Goal: Task Accomplishment & Management: Use online tool/utility

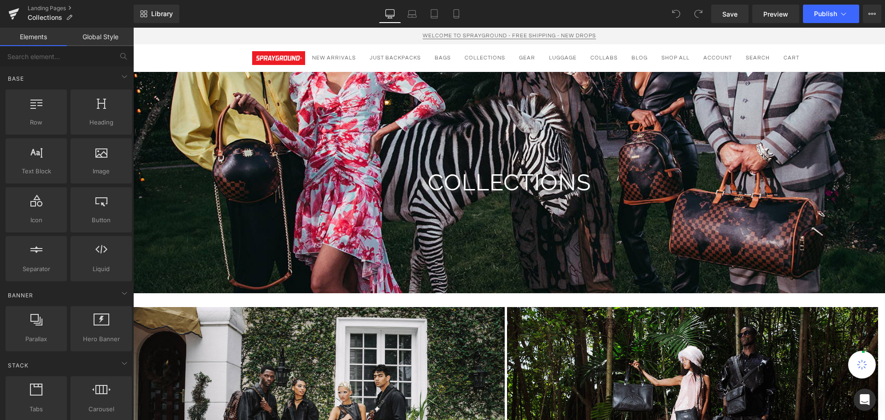
scroll to position [123, 0]
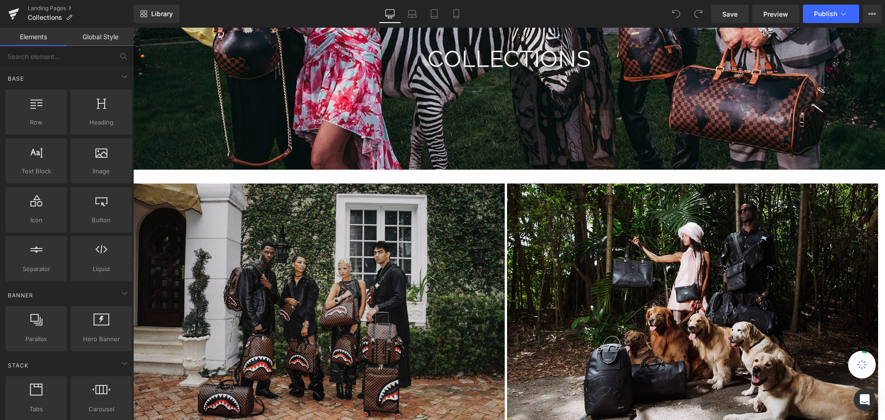
click at [503, 183] on div "Image" at bounding box center [318, 306] width 371 height 247
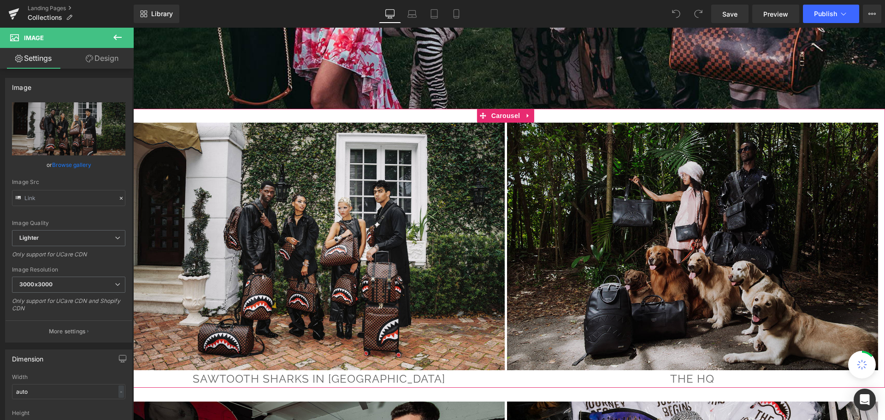
scroll to position [0, 0]
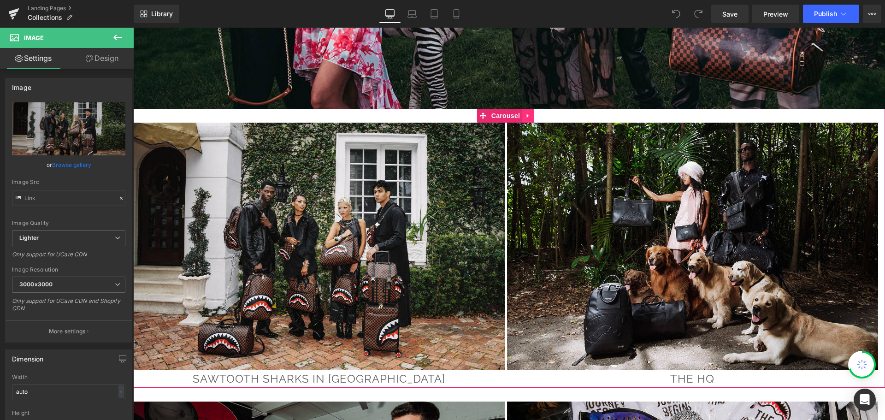
click at [528, 114] on icon at bounding box center [528, 115] width 6 height 7
click at [523, 115] on icon at bounding box center [522, 115] width 6 height 6
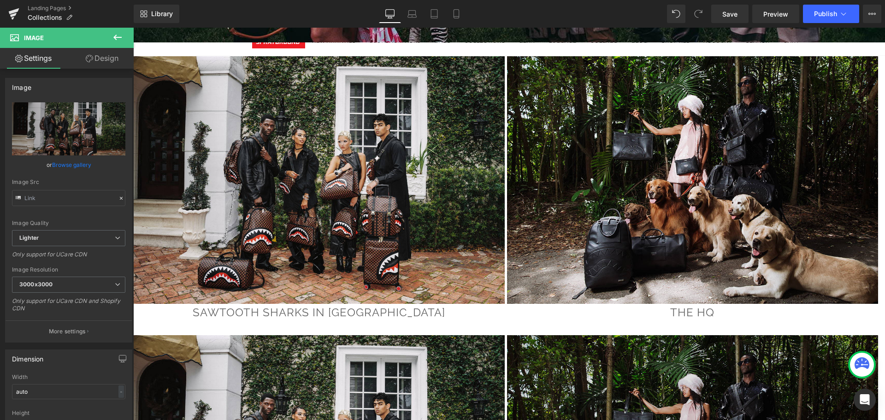
scroll to position [199, 0]
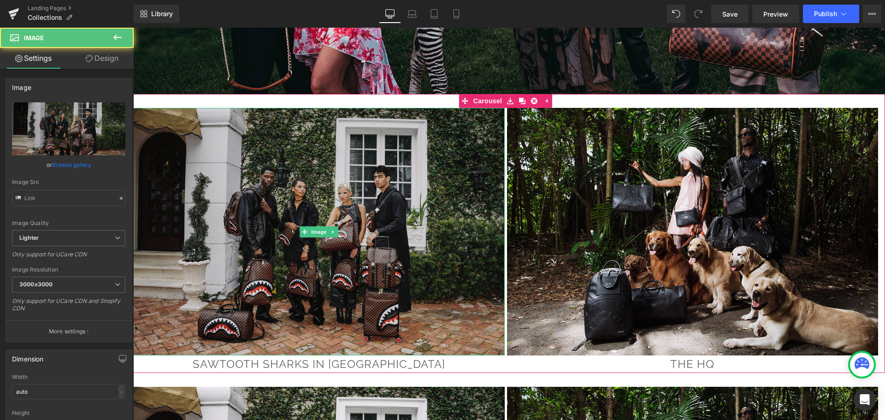
click at [494, 156] on img at bounding box center [318, 231] width 371 height 247
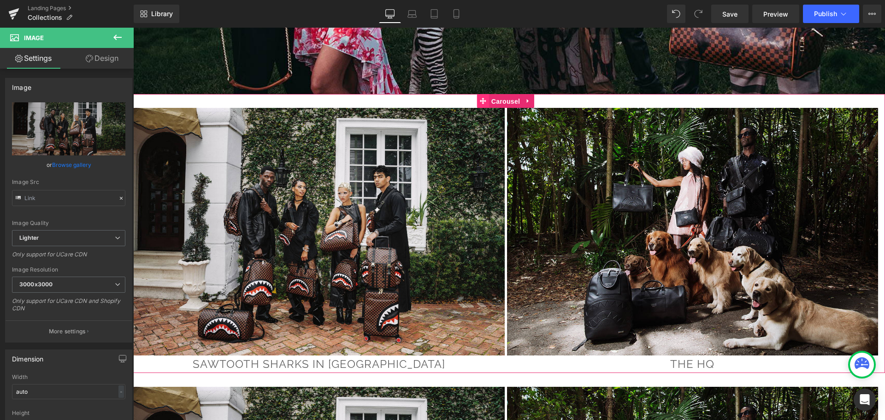
click at [486, 103] on link "Carousel" at bounding box center [499, 101] width 45 height 14
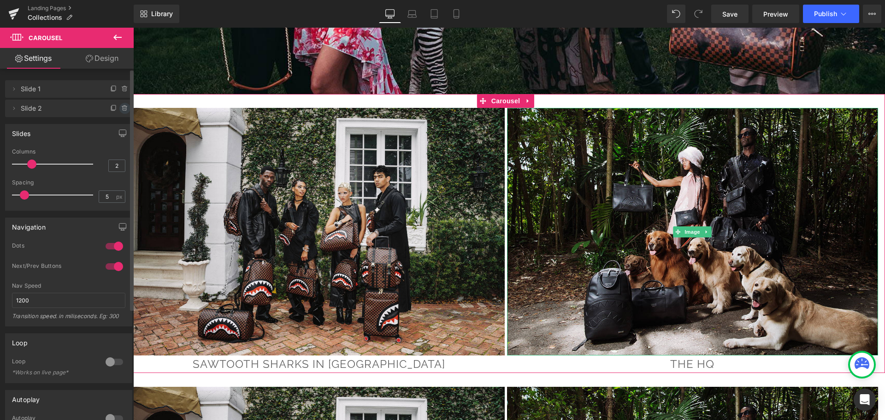
click at [123, 106] on icon at bounding box center [124, 106] width 2 height 1
click at [117, 106] on button "Delete" at bounding box center [114, 109] width 29 height 12
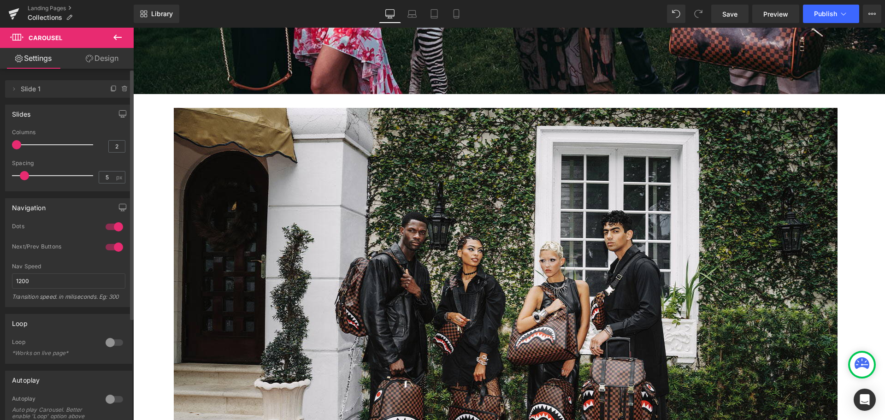
drag, startPoint x: 29, startPoint y: 143, endPoint x: 7, endPoint y: 143, distance: 22.1
click at [7, 143] on div "2 Columns 2 3 Columns 3 2 Columns 2 2 Columns 2 5px Spacing 5 px 5px Spacing 5 …" at bounding box center [69, 160] width 126 height 62
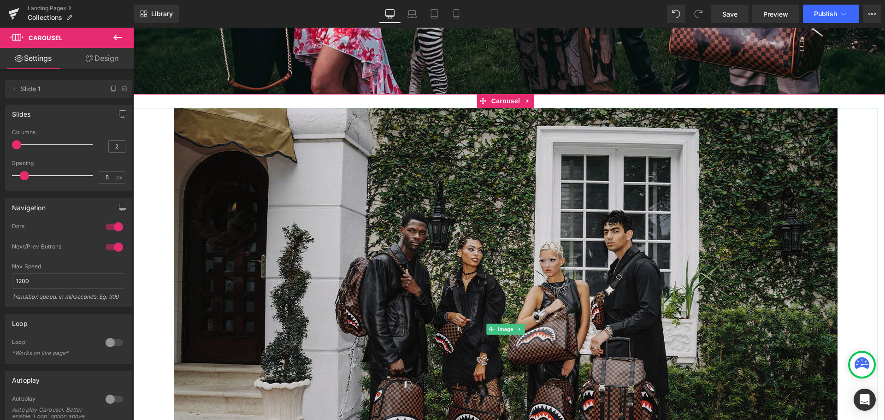
click at [516, 248] on img at bounding box center [505, 329] width 663 height 442
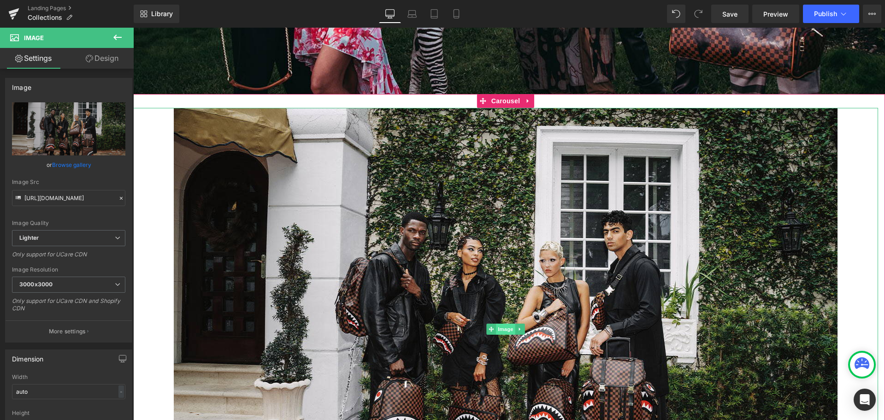
click at [504, 327] on span "Image" at bounding box center [505, 328] width 19 height 11
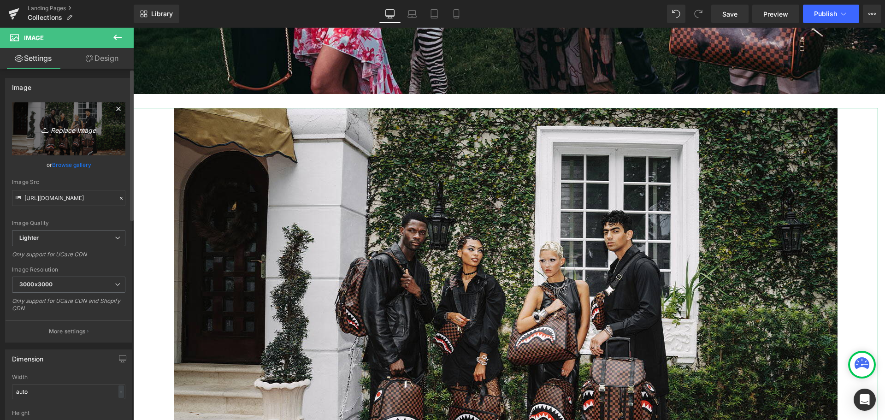
click at [78, 134] on icon "Replace Image" at bounding box center [69, 129] width 74 height 12
click at [65, 166] on link "Browse gallery" at bounding box center [71, 165] width 39 height 16
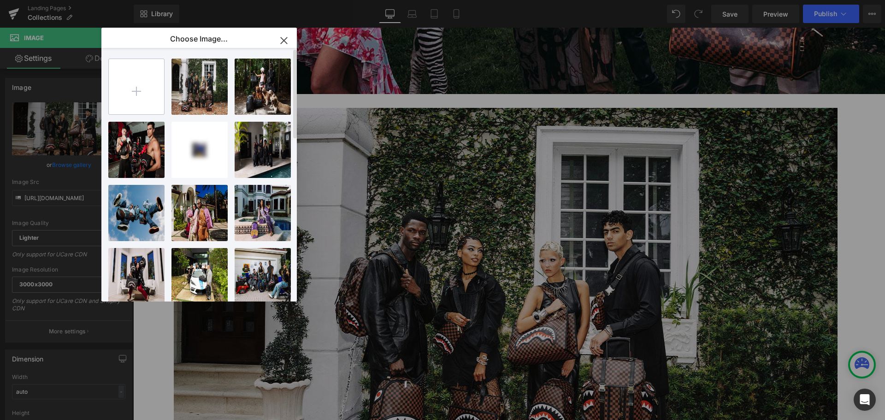
click at [136, 82] on input "file" at bounding box center [136, 86] width 55 height 55
type input "C:\fakepath\CollectionBanner (5).jpg"
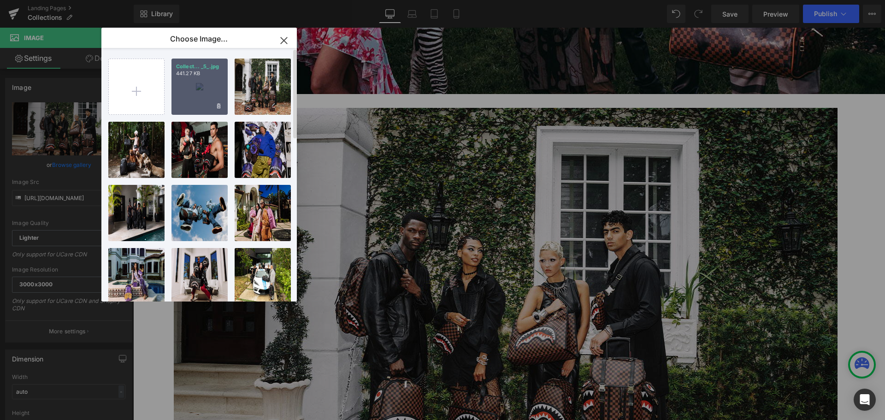
click at [206, 76] on p "441.27 KB" at bounding box center [199, 73] width 47 height 7
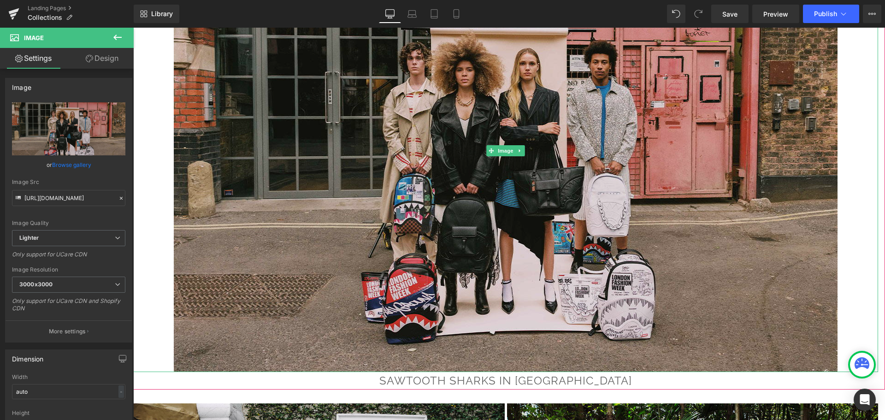
scroll to position [383, 0]
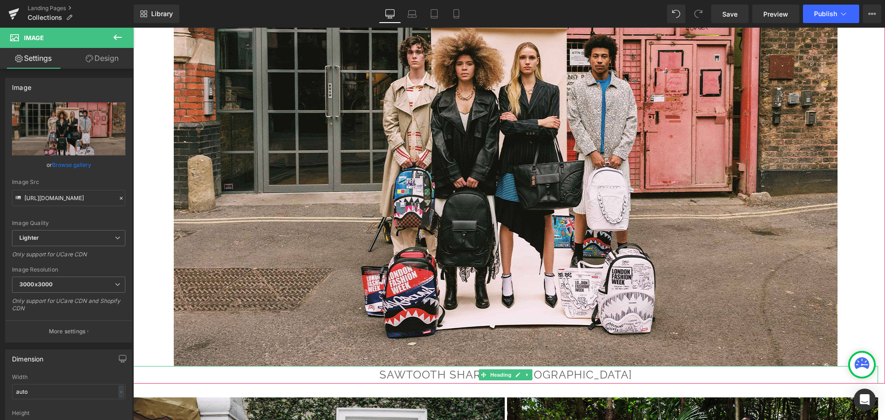
click at [585, 375] on h1 "SAWTOOTH SHARKS IN [GEOGRAPHIC_DATA]" at bounding box center [505, 375] width 745 height 18
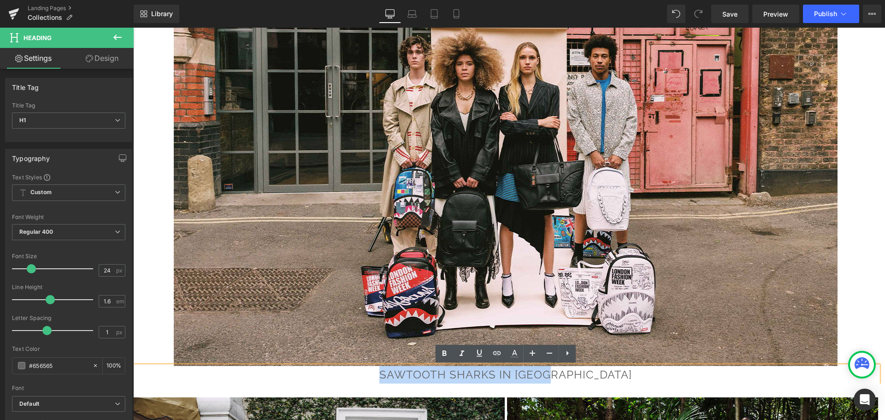
drag, startPoint x: 591, startPoint y: 374, endPoint x: 425, endPoint y: 368, distance: 166.0
click at [425, 368] on h1 "SAWTOOTH SHARKS IN [GEOGRAPHIC_DATA]" at bounding box center [505, 375] width 745 height 18
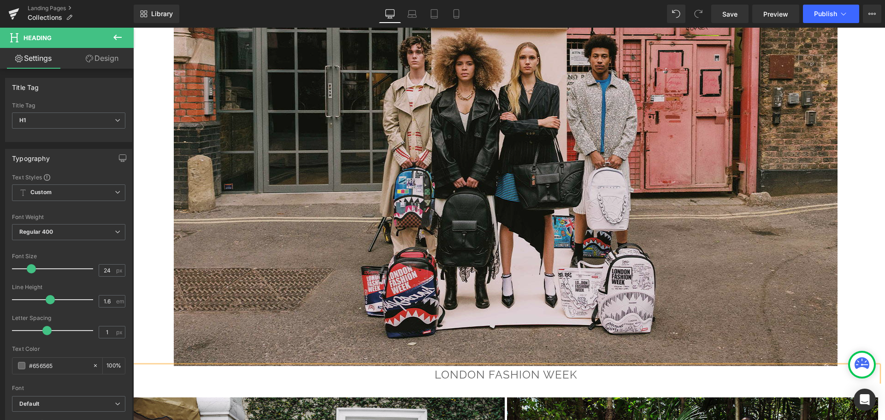
click at [494, 295] on img at bounding box center [505, 145] width 663 height 442
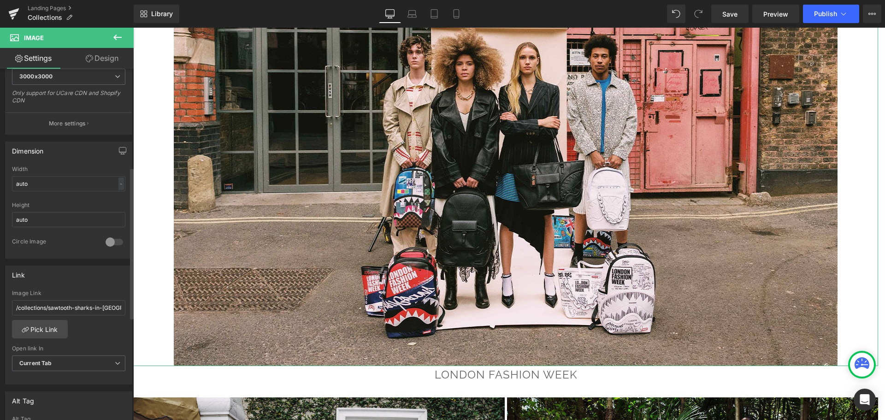
scroll to position [230, 0]
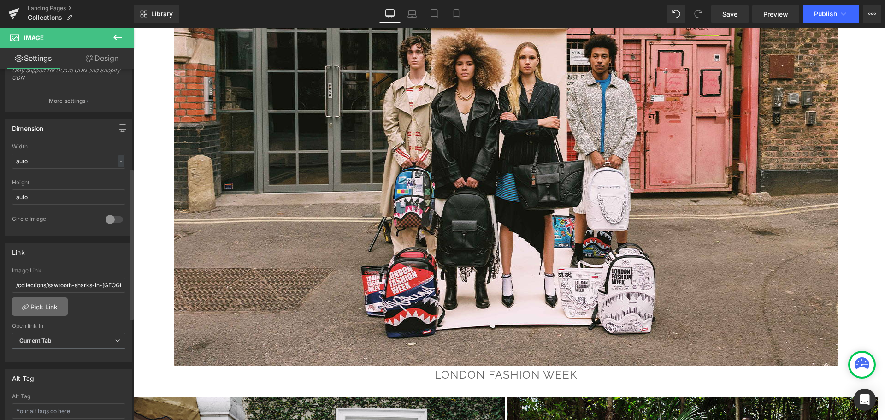
click at [49, 309] on link "Pick Link" at bounding box center [40, 306] width 56 height 18
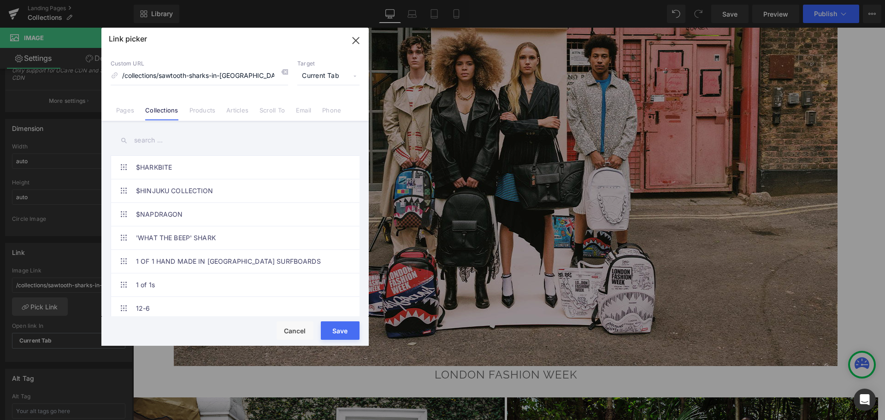
click at [166, 140] on input "text" at bounding box center [235, 140] width 249 height 21
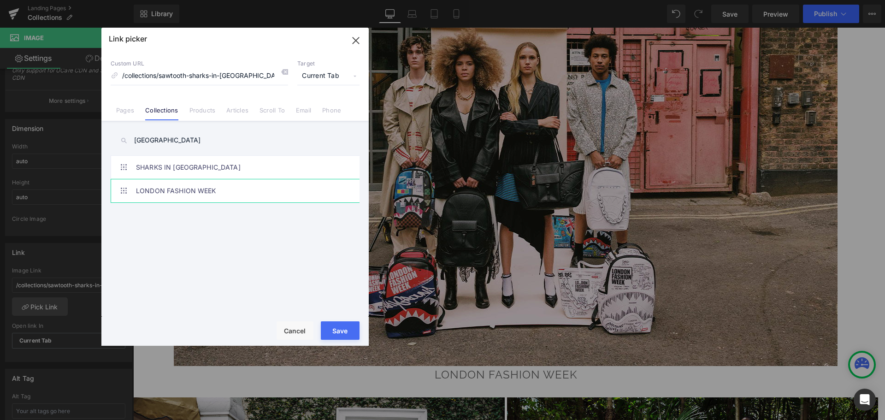
type input "[GEOGRAPHIC_DATA]"
click at [187, 191] on link "LONDON FASHION WEEK" at bounding box center [237, 190] width 203 height 23
click at [342, 330] on button "Save" at bounding box center [340, 330] width 39 height 18
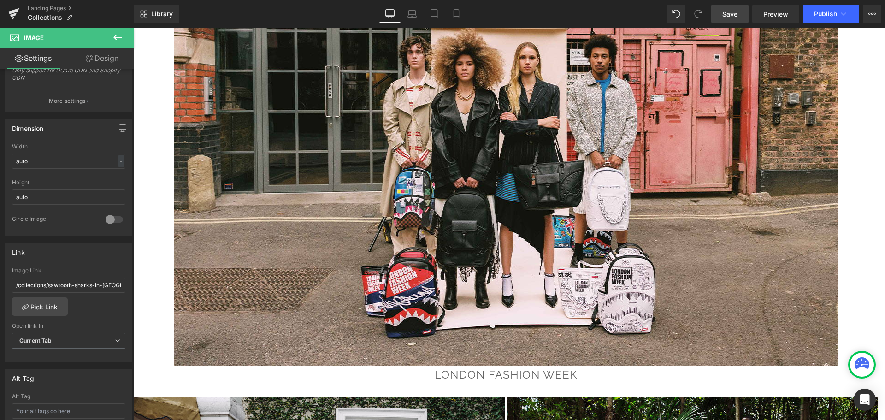
click at [720, 15] on link "Save" at bounding box center [729, 14] width 37 height 18
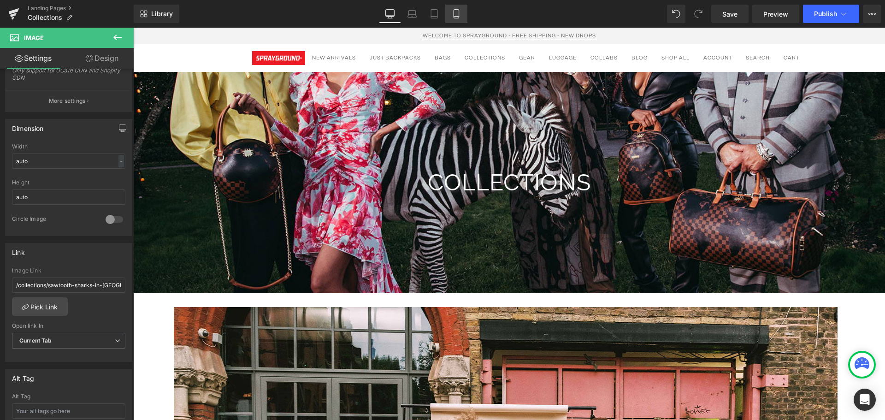
click at [458, 12] on icon at bounding box center [456, 13] width 9 height 9
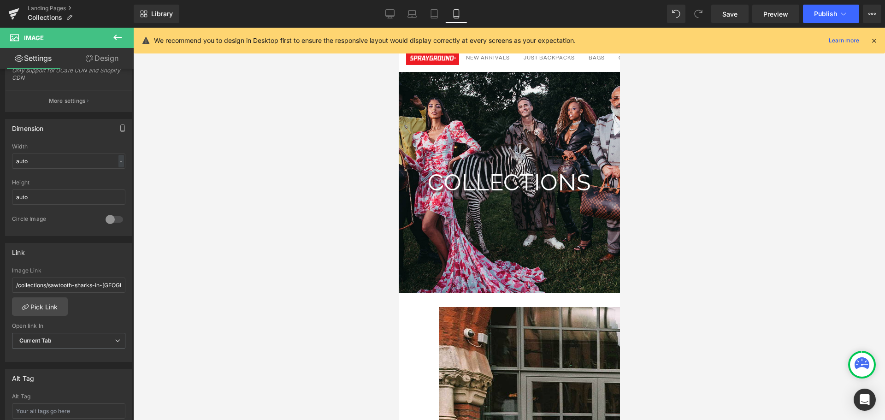
scroll to position [147, 0]
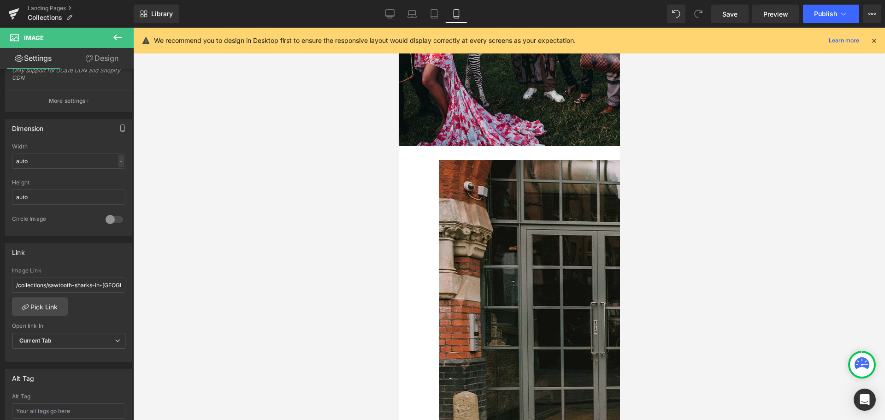
click at [507, 184] on img at bounding box center [770, 381] width 663 height 442
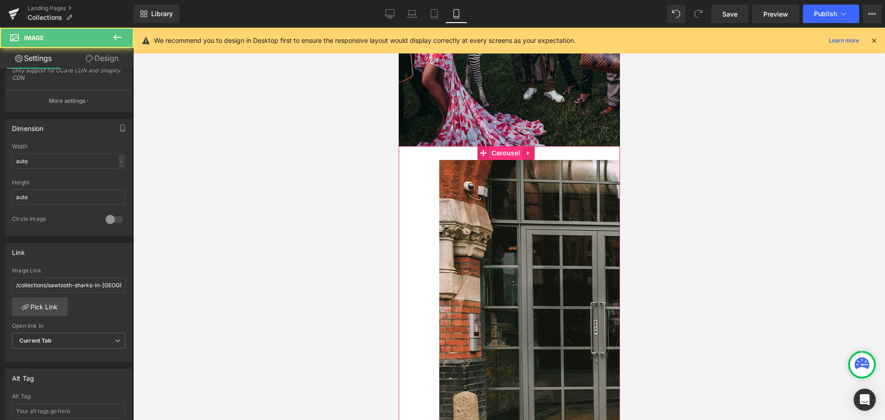
click at [506, 154] on span "Carousel" at bounding box center [504, 153] width 33 height 14
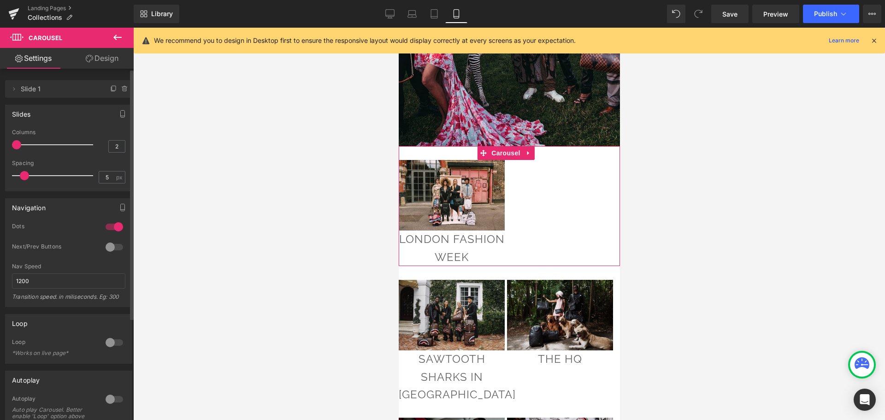
drag, startPoint x: 32, startPoint y: 146, endPoint x: 203, endPoint y: 60, distance: 191.2
click at [7, 145] on div "1 Columns 1 3 Columns 3 2 Columns 2 2 Columns 2 5px Spacing 5 px 5px Spacing 5 …" at bounding box center [69, 160] width 126 height 62
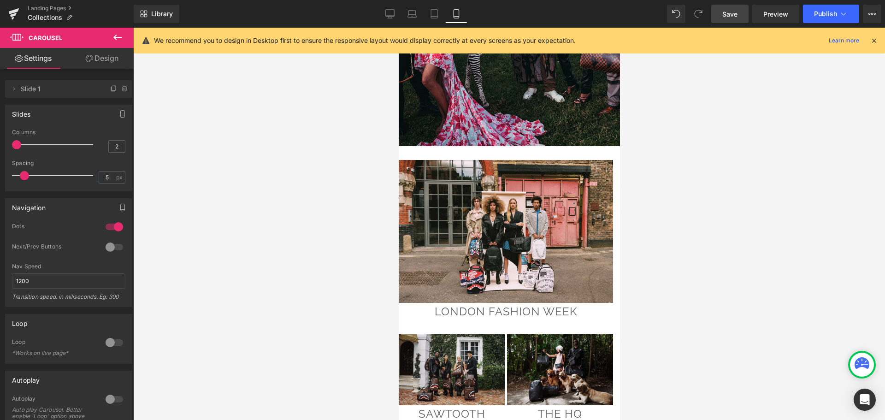
click at [726, 16] on span "Save" at bounding box center [729, 14] width 15 height 10
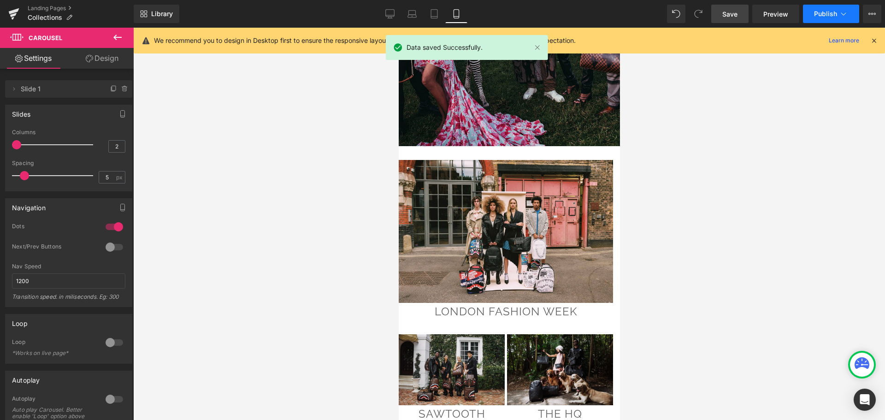
click at [836, 8] on button "Publish" at bounding box center [831, 14] width 56 height 18
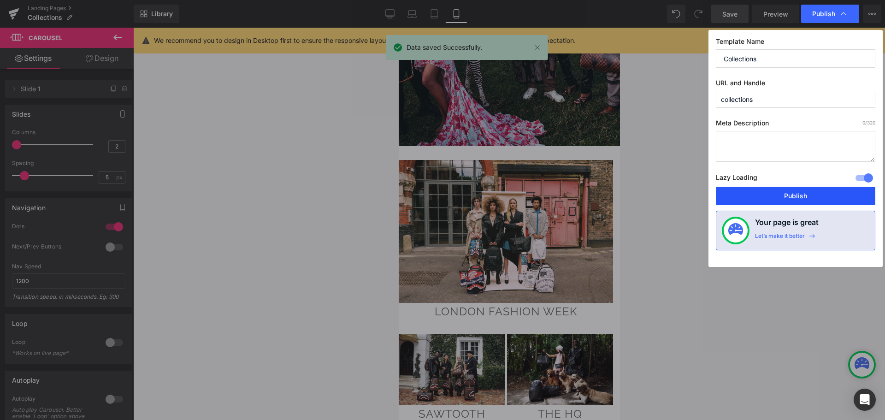
click at [789, 194] on button "Publish" at bounding box center [795, 196] width 159 height 18
